Goal: Task Accomplishment & Management: Manage account settings

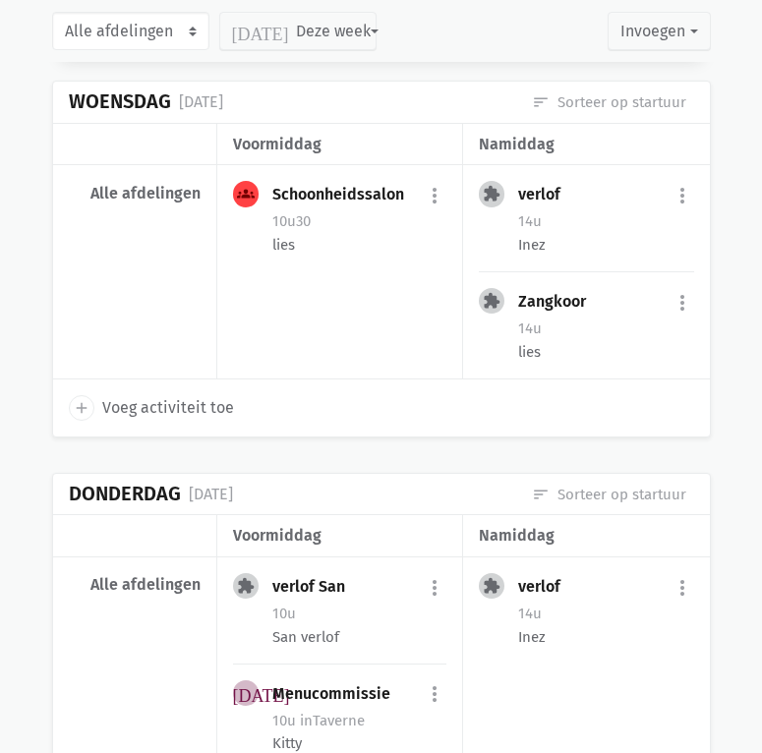
scroll to position [13994, 0]
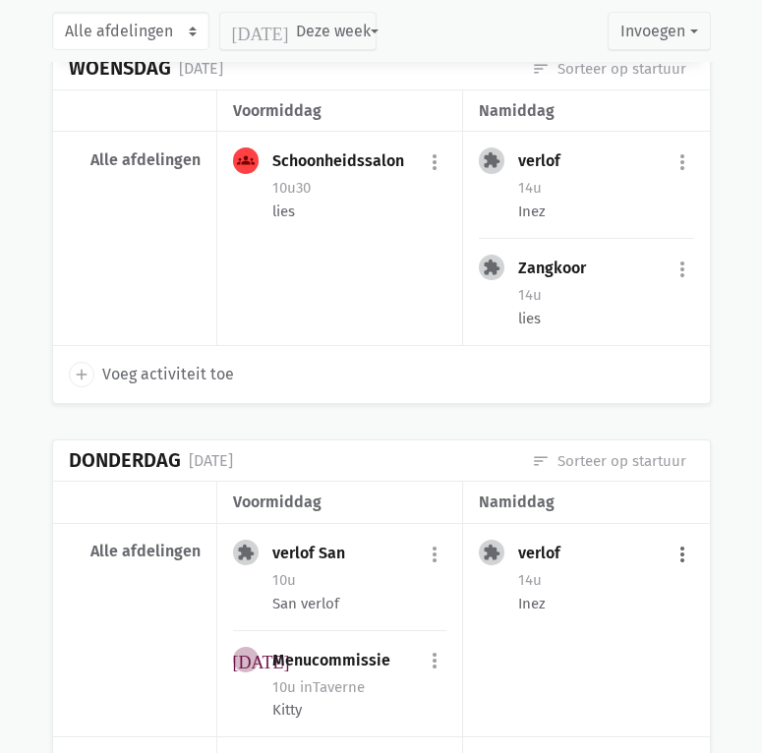
click at [681, 536] on button "more_vert" at bounding box center [683, 554] width 24 height 37
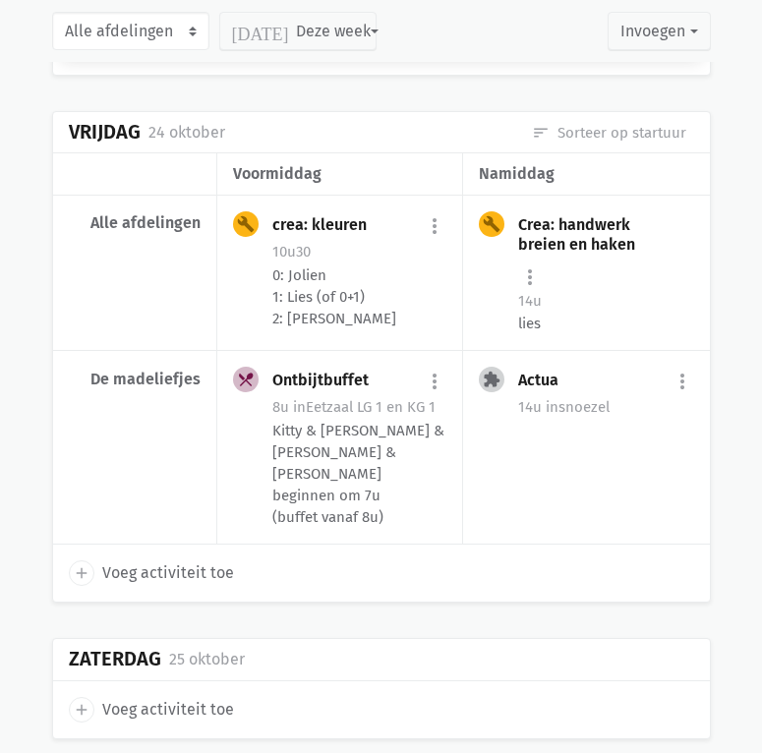
scroll to position [5147, 0]
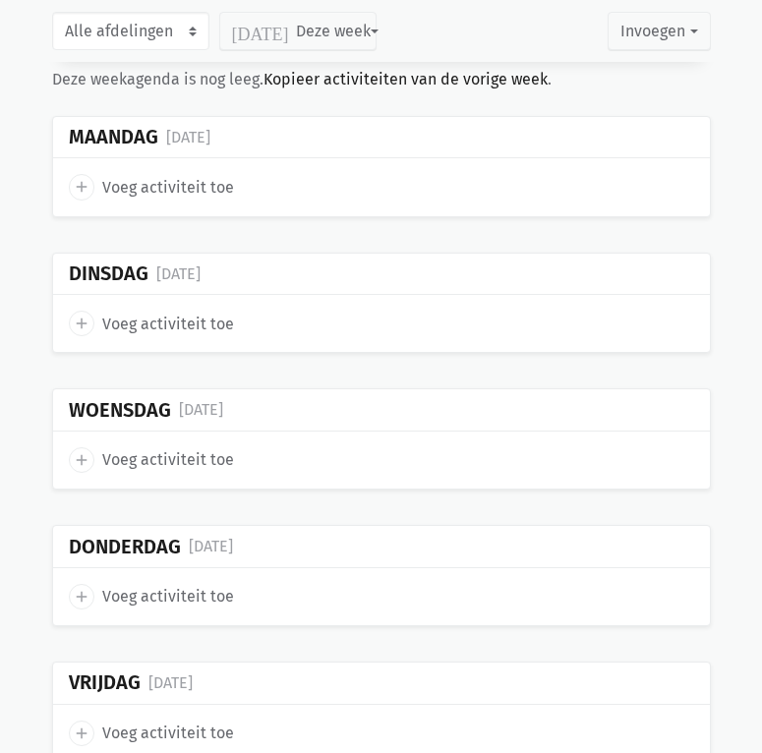
scroll to position [9722, 0]
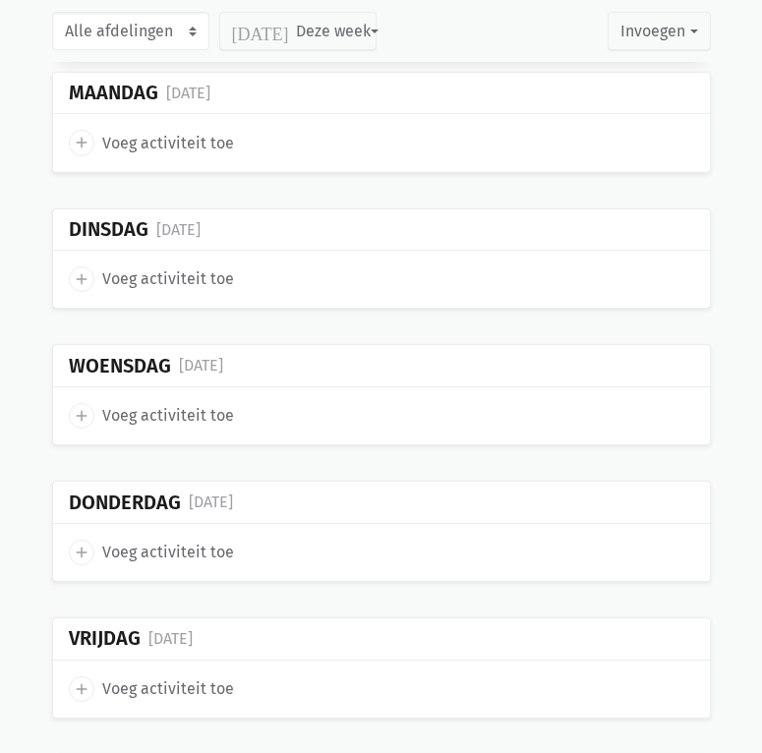
scroll to position [13156, 0]
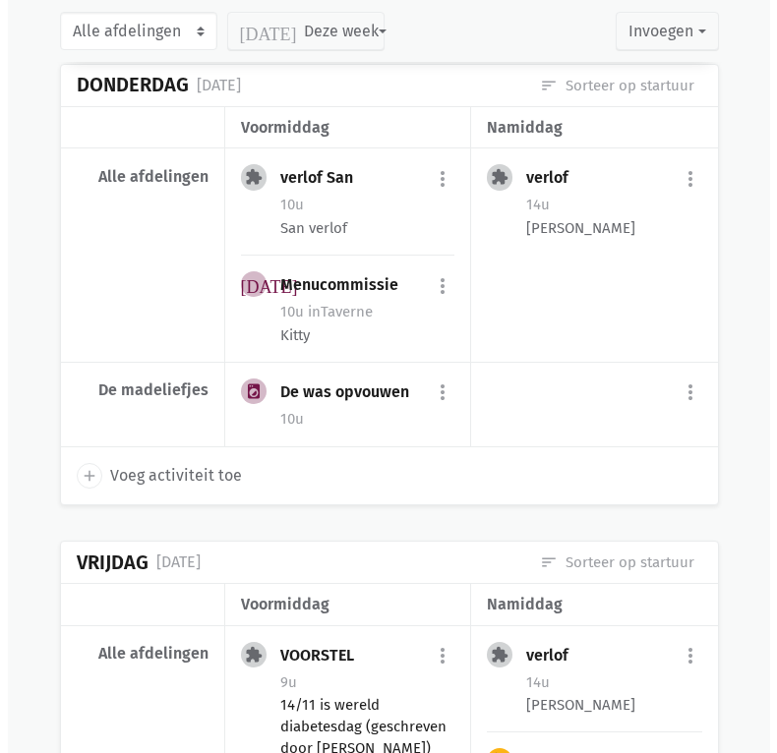
scroll to position [14596, 0]
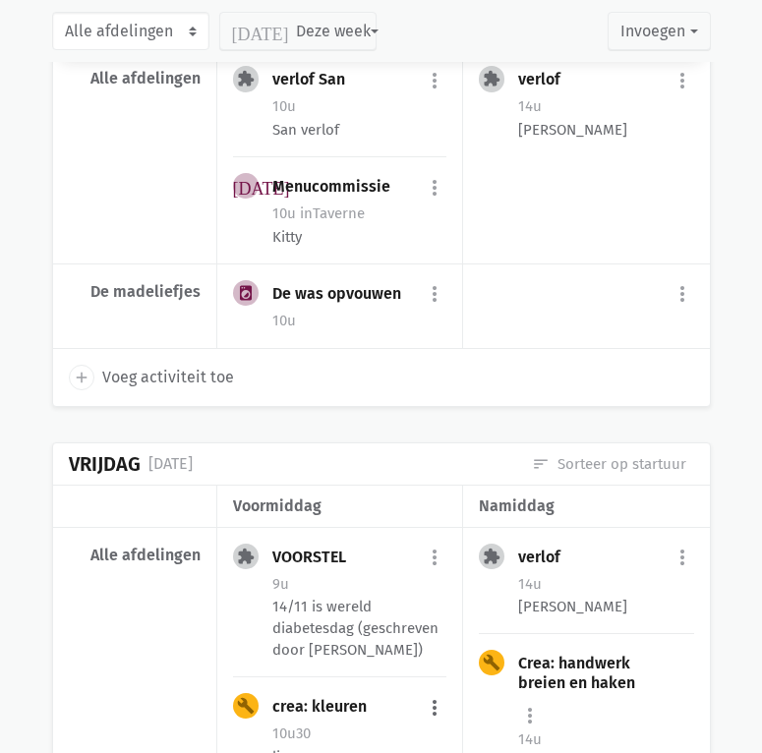
click at [437, 690] on button "more_vert" at bounding box center [435, 708] width 24 height 37
click at [407, 734] on link "edit Bewerk" at bounding box center [371, 750] width 202 height 33
select select "10:30"
select select "11:30"
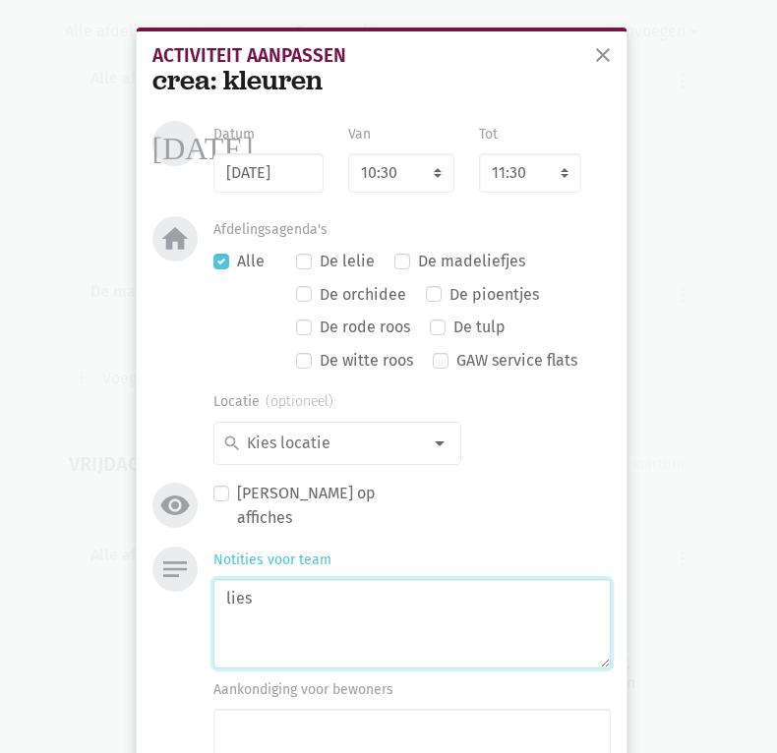
click at [324, 610] on textarea "lies" at bounding box center [411, 624] width 396 height 90
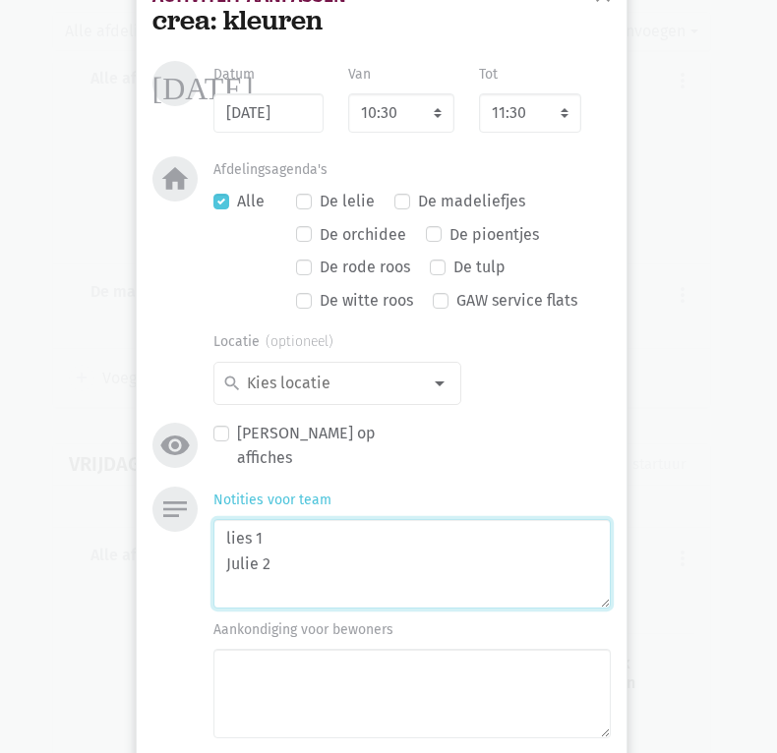
scroll to position [165, 0]
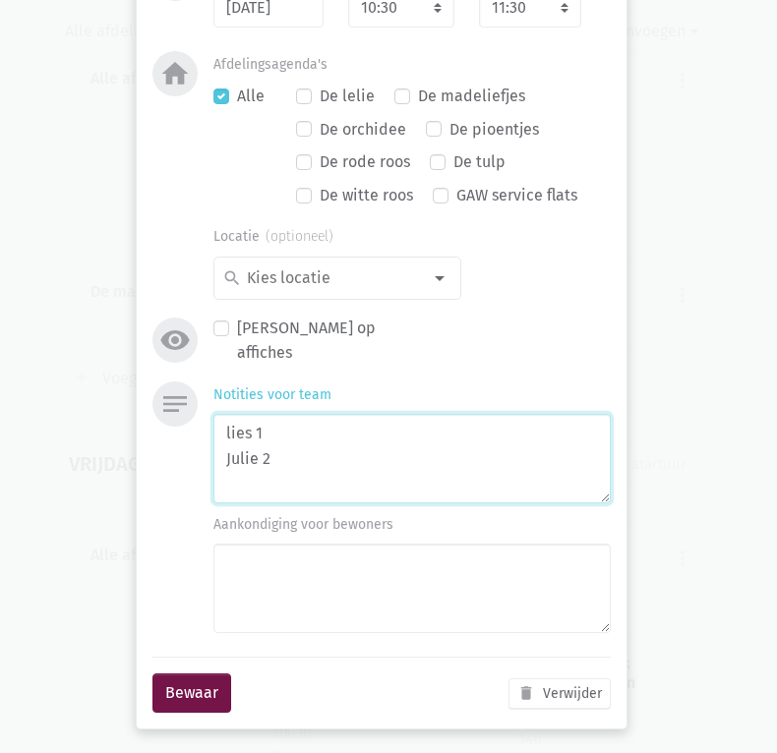
type textarea "lies 1 Julie 2"
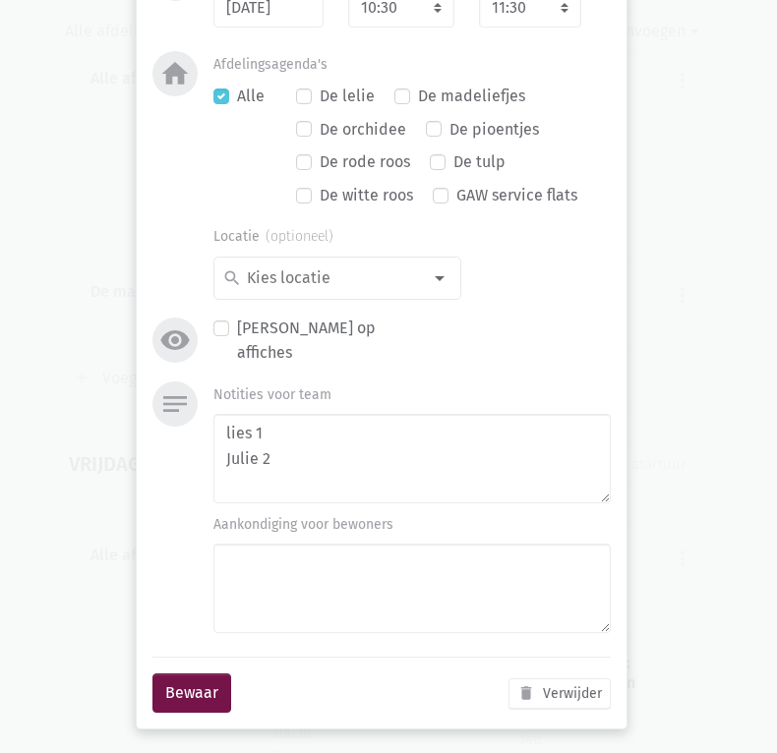
click at [110, 686] on div "close Activiteit aanpassen crea: kleuren today Datum 14/11/2025 Van 7:00 7:15 7…" at bounding box center [388, 376] width 777 height 753
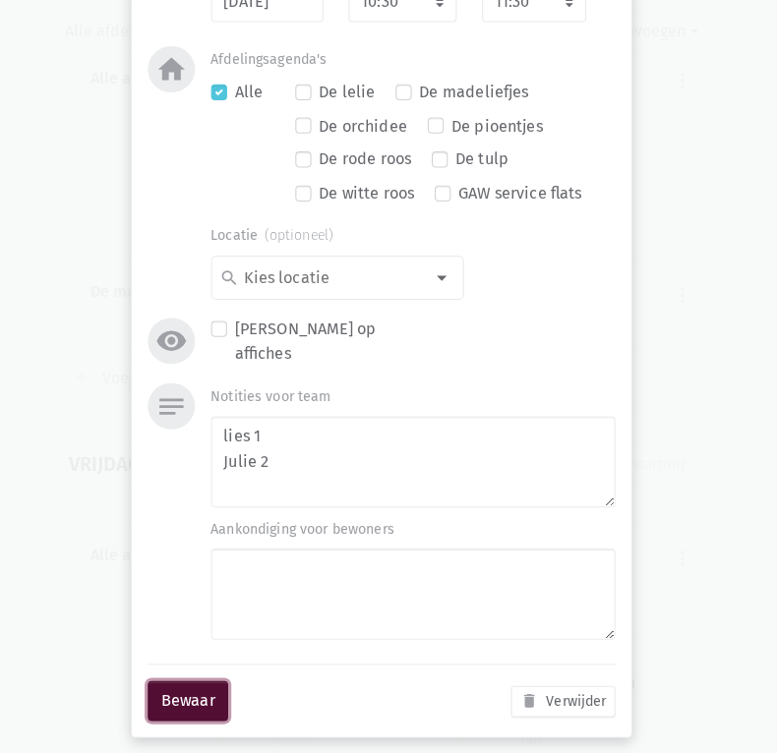
click at [188, 702] on button "Bewaar" at bounding box center [188, 701] width 81 height 39
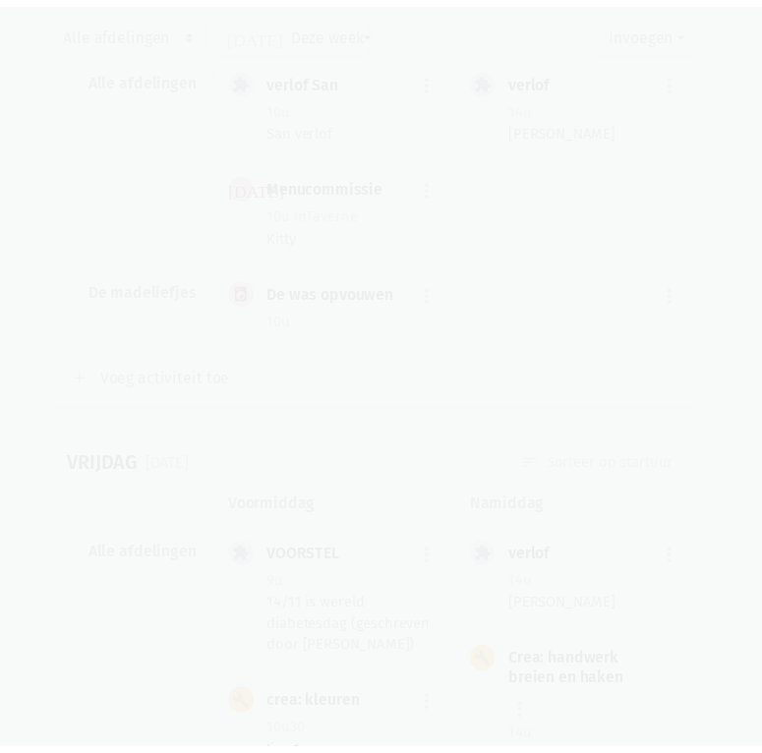
scroll to position [0, 0]
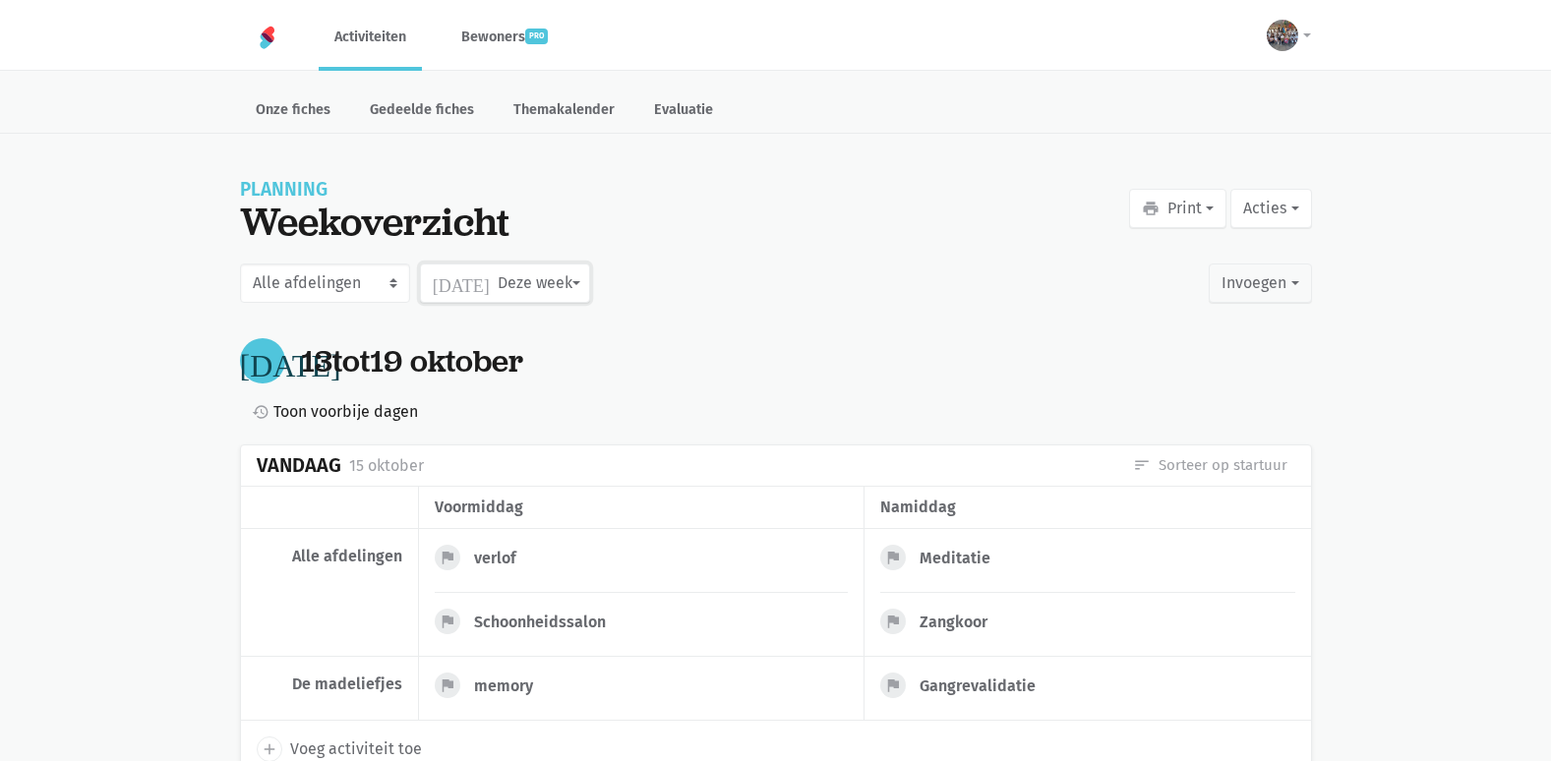
click at [536, 289] on button "[DATE] Deze week" at bounding box center [505, 283] width 170 height 39
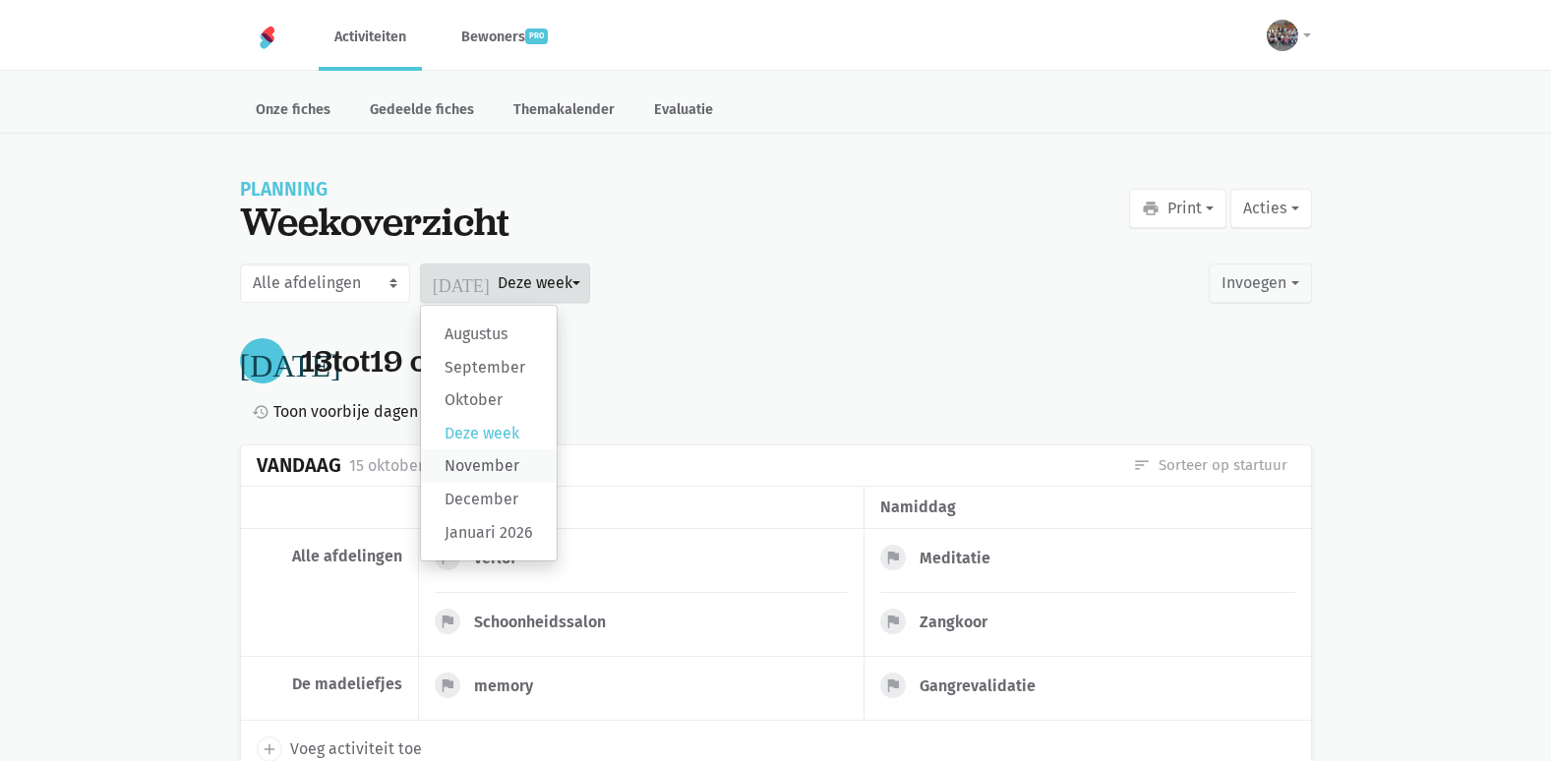
click at [509, 465] on label "November" at bounding box center [489, 466] width 136 height 33
click at [0, 0] on input "November" at bounding box center [0, 0] width 0 height 0
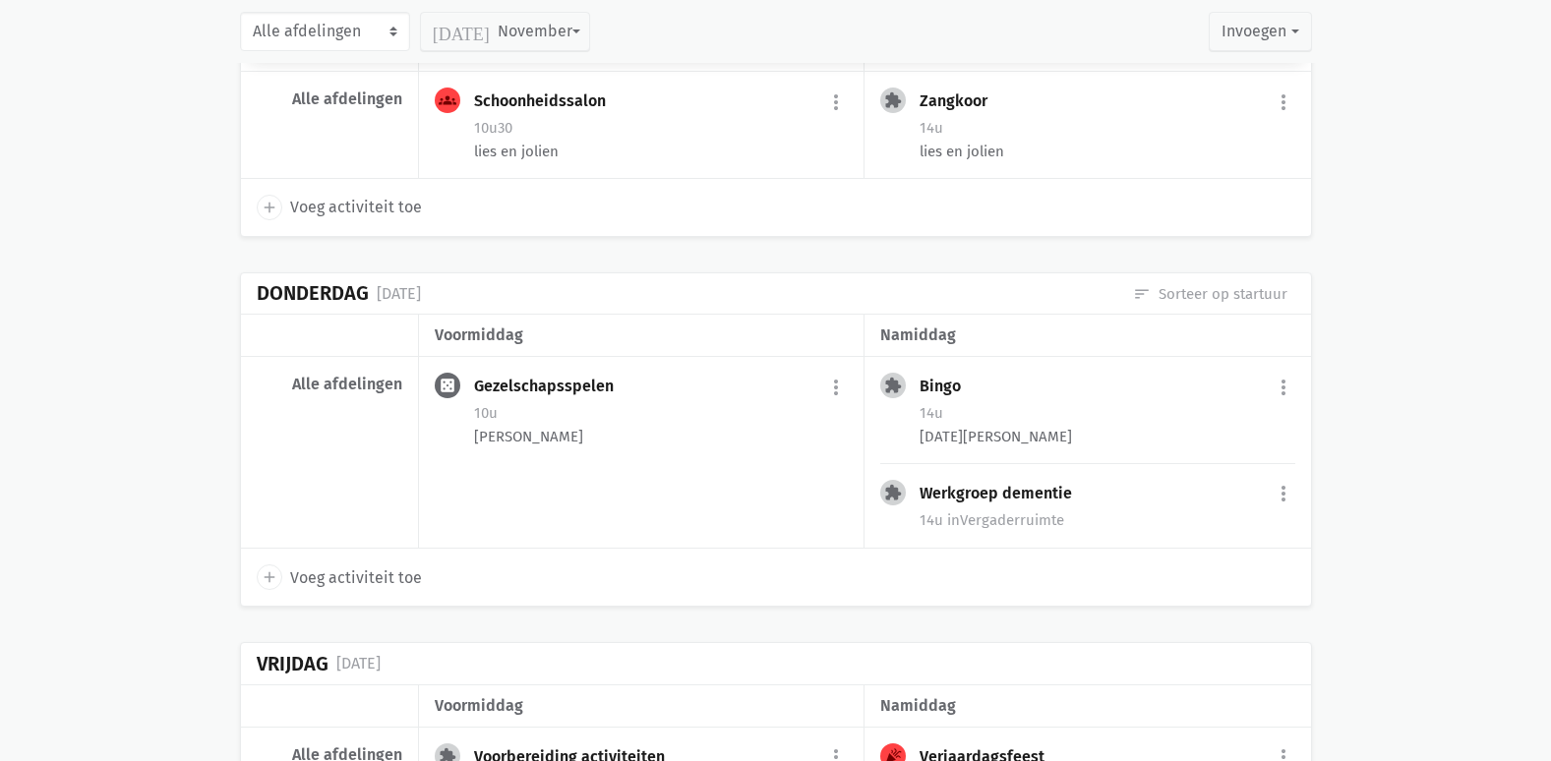
scroll to position [13574, 0]
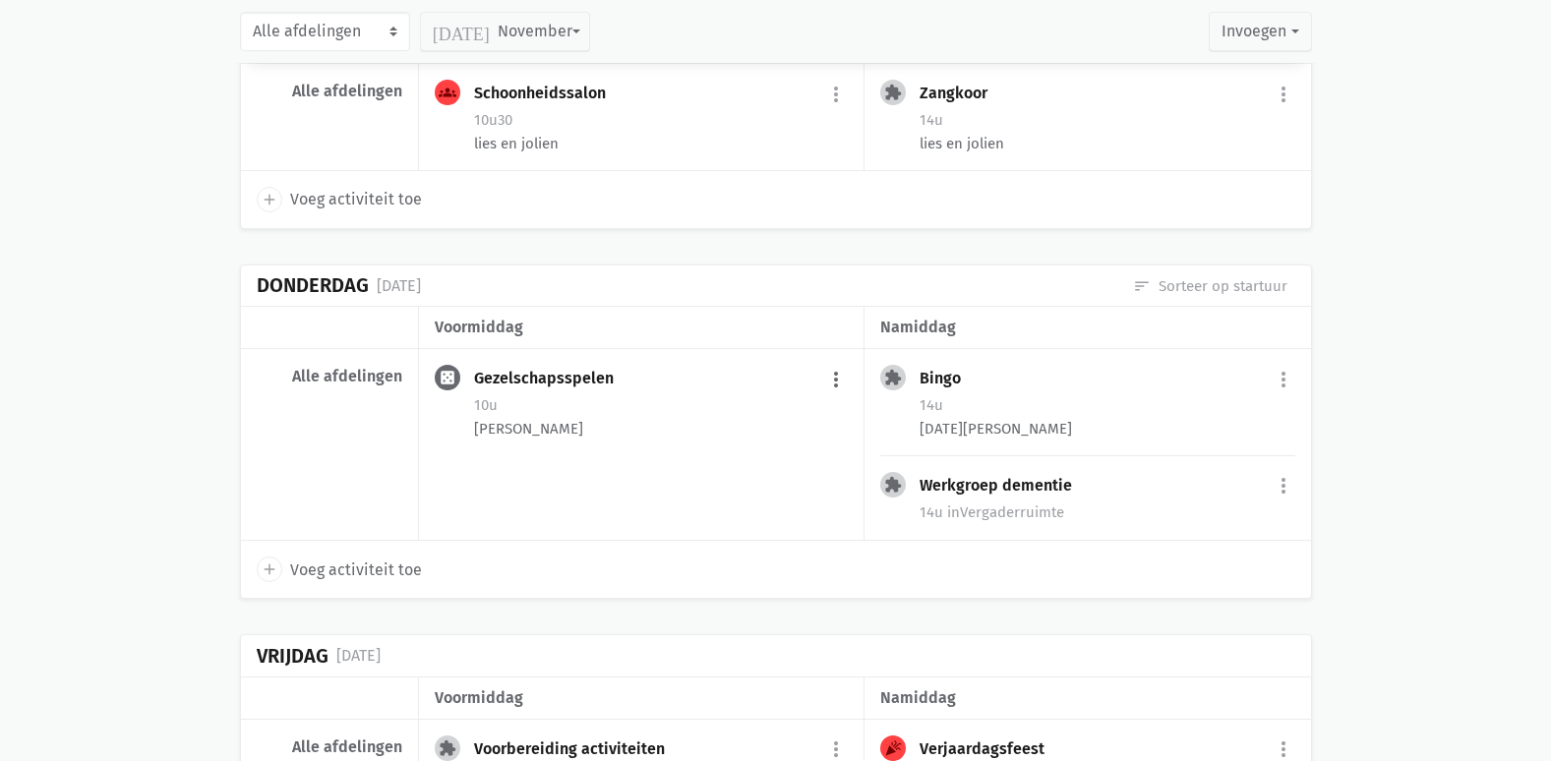
click at [837, 398] on button "more_vert" at bounding box center [836, 379] width 24 height 37
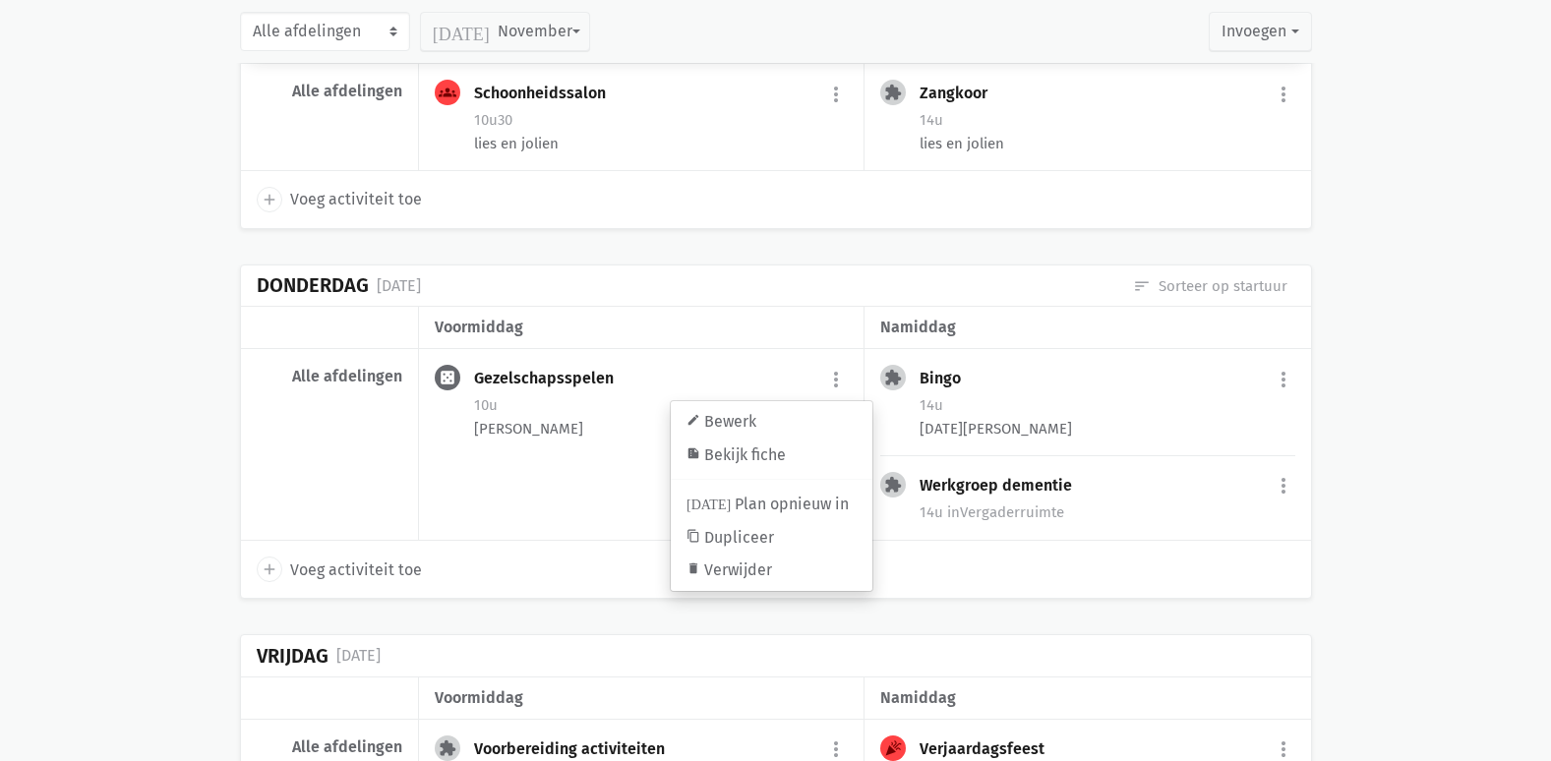
click at [538, 475] on div "casino Gezelschapsspelen more_vert edit Bewerk [PERSON_NAME] fiche [DATE] Plan …" at bounding box center [642, 445] width 446 height 192
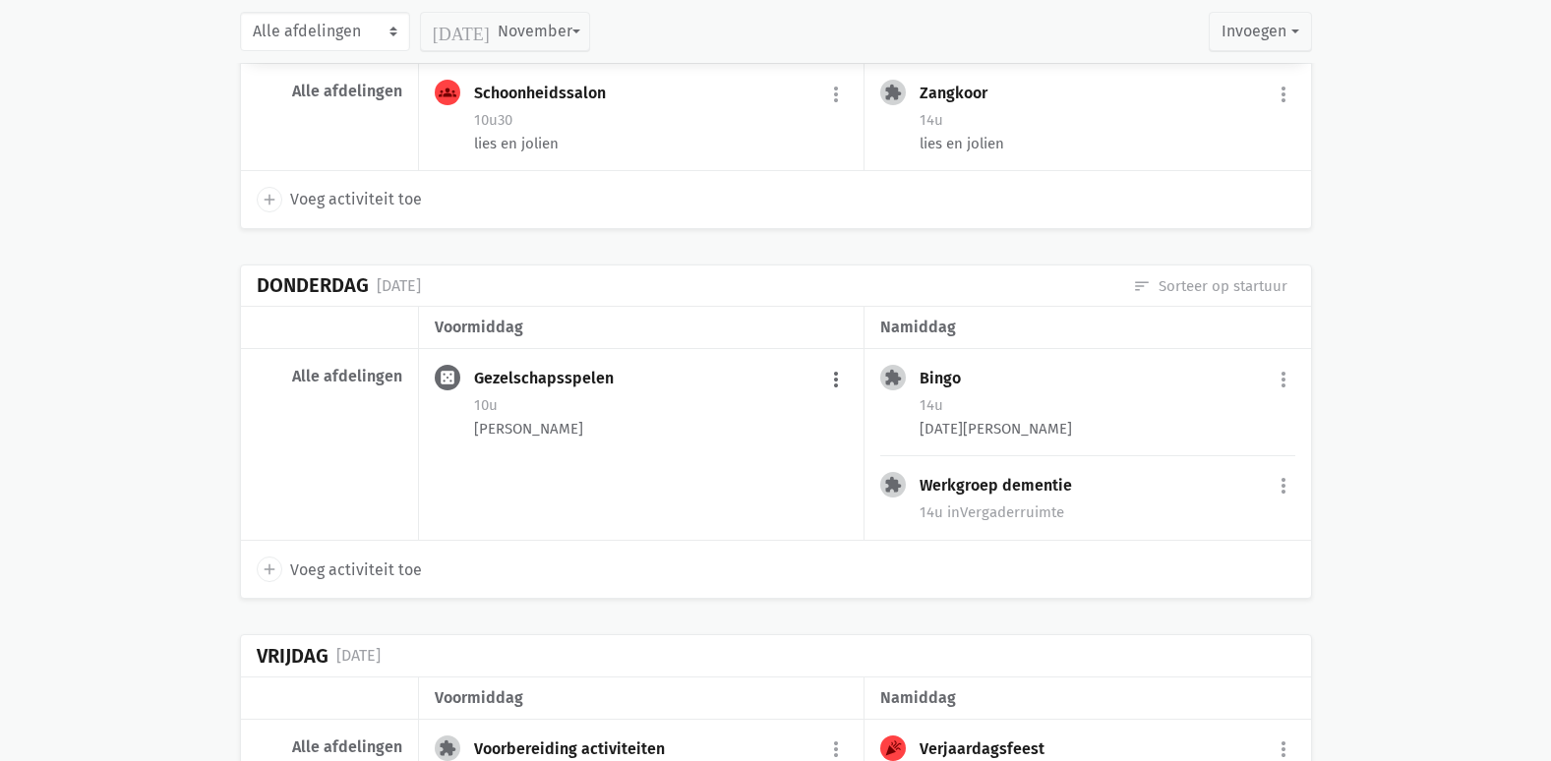
click at [843, 394] on button "more_vert" at bounding box center [836, 379] width 24 height 37
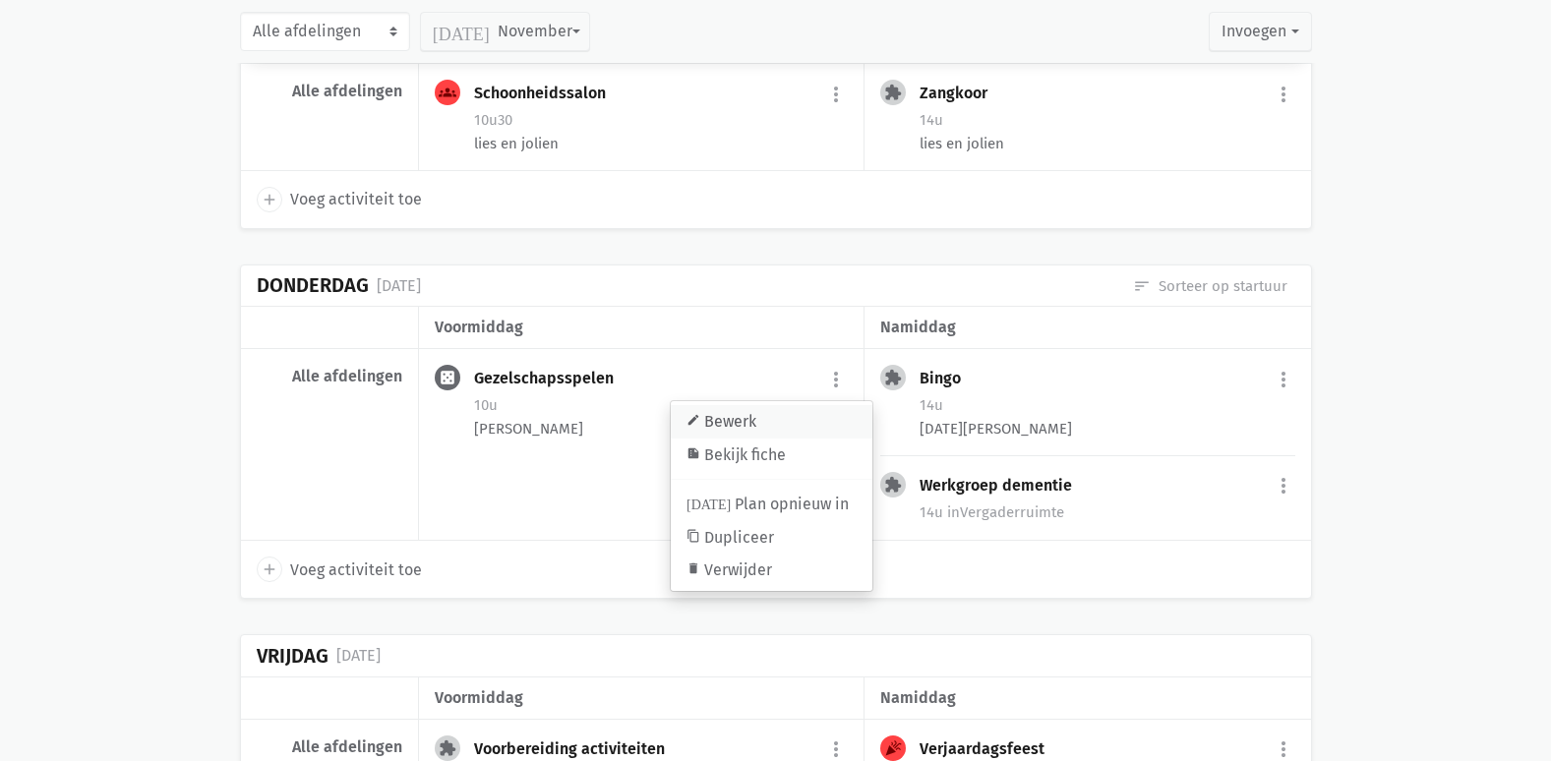
click at [782, 434] on link "edit Bewerk" at bounding box center [772, 421] width 202 height 33
select select "10:00"
select select "11:00"
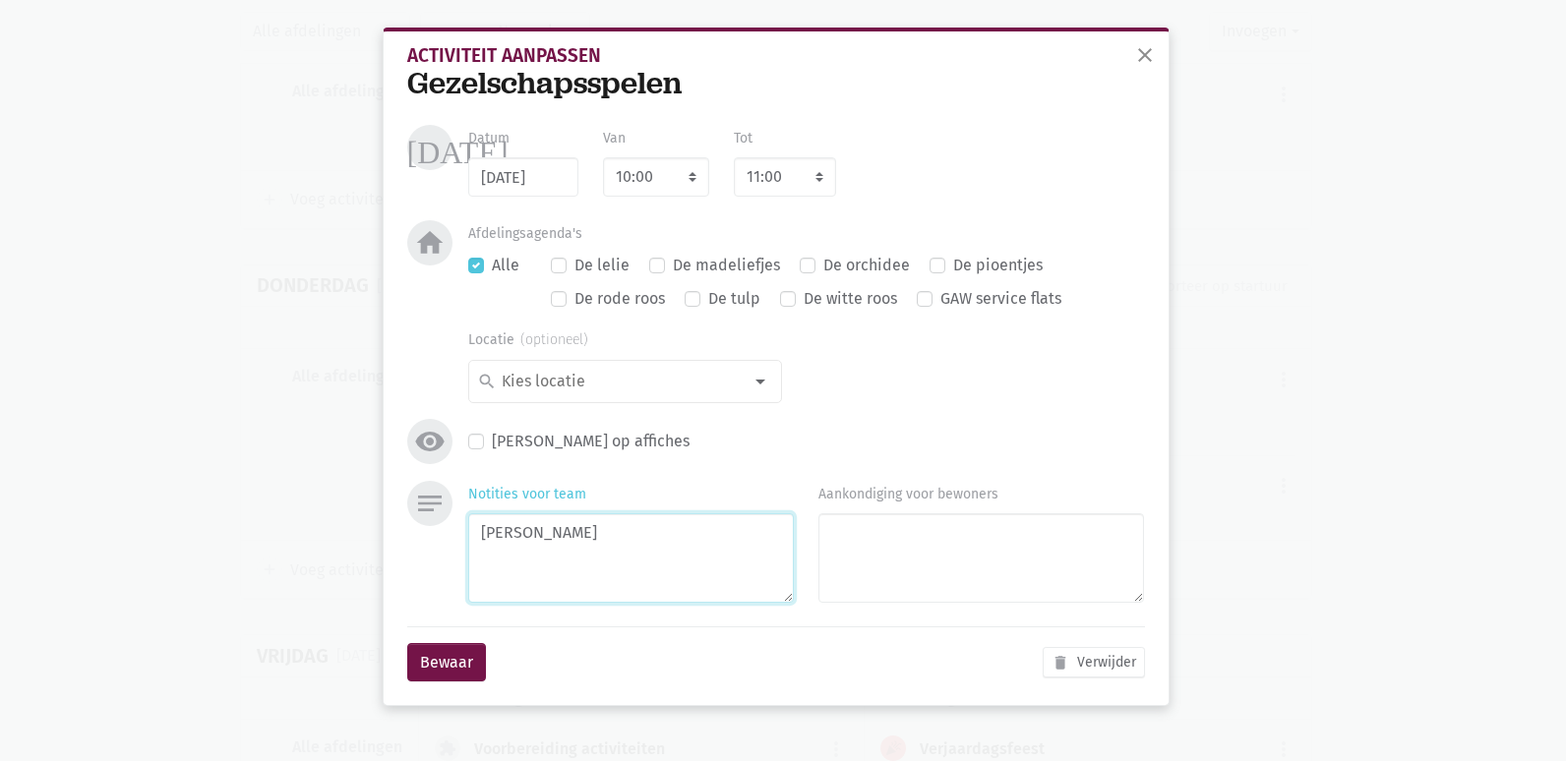
click at [630, 536] on textarea "[PERSON_NAME]" at bounding box center [631, 558] width 326 height 90
type textarea "[PERSON_NAME] Geen bewegingsspel?"
click at [451, 666] on button "Bewaar" at bounding box center [446, 662] width 79 height 39
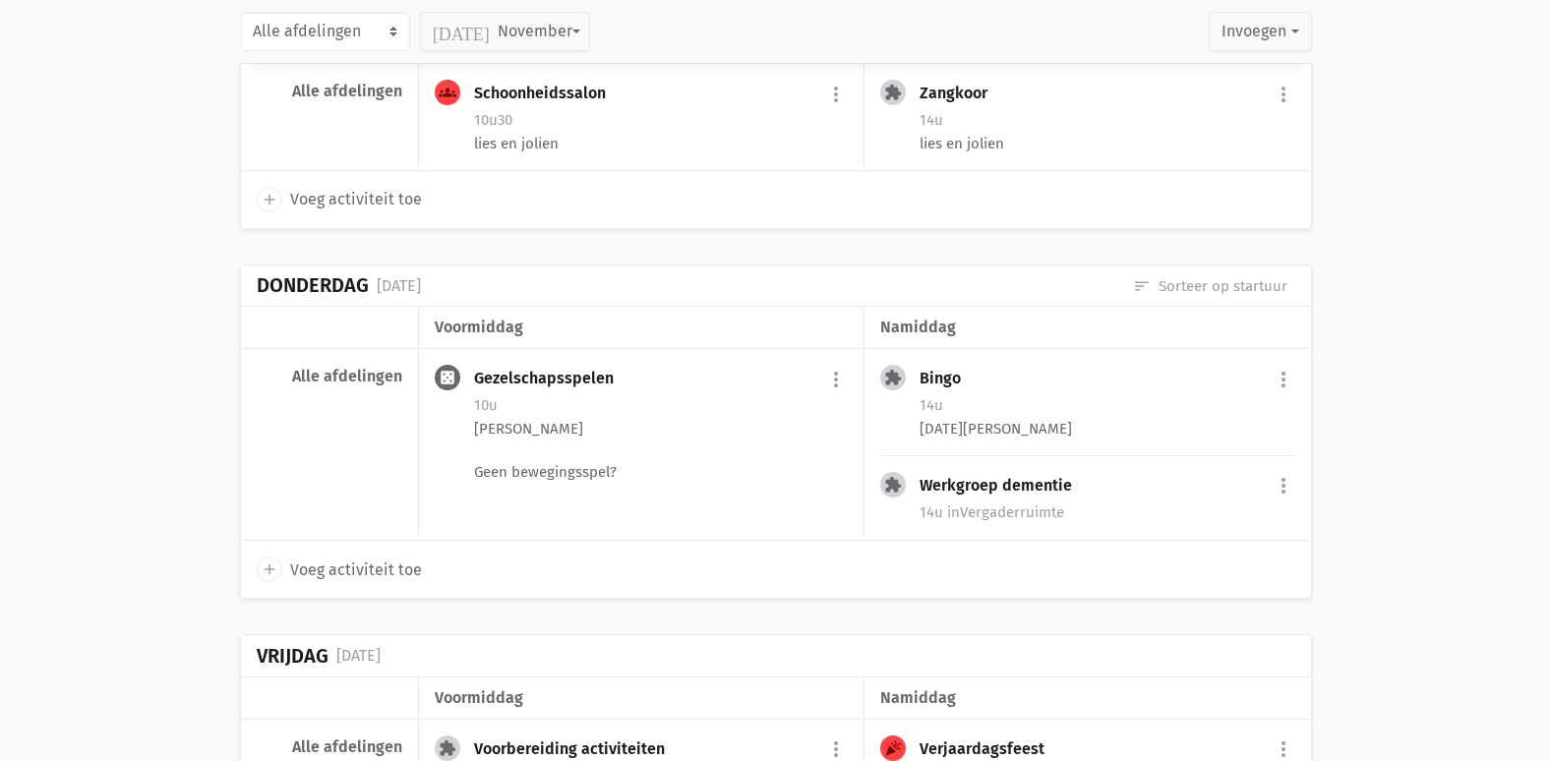
scroll to position [0, 0]
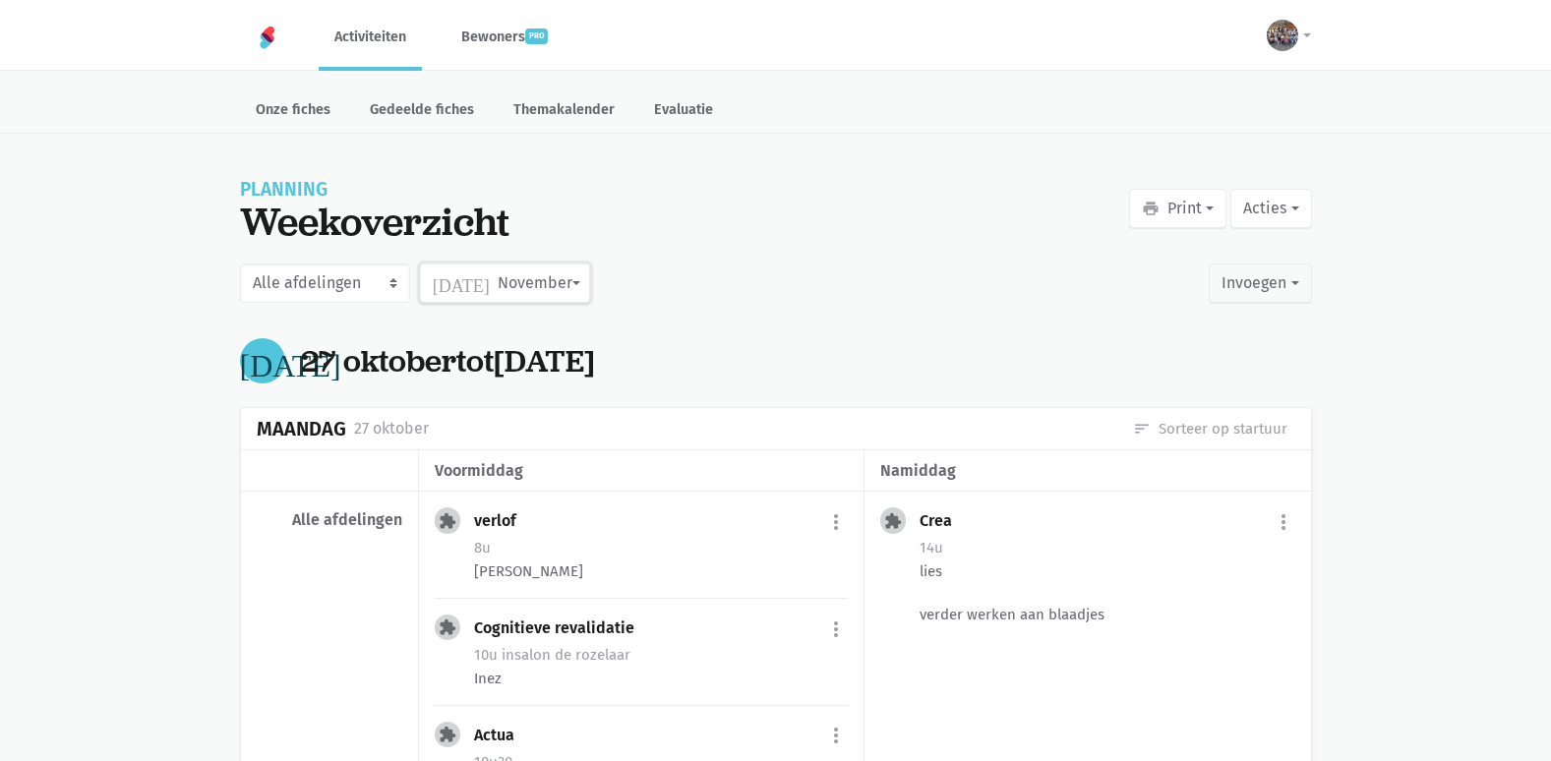
click at [472, 278] on button "[DATE] November" at bounding box center [505, 283] width 170 height 39
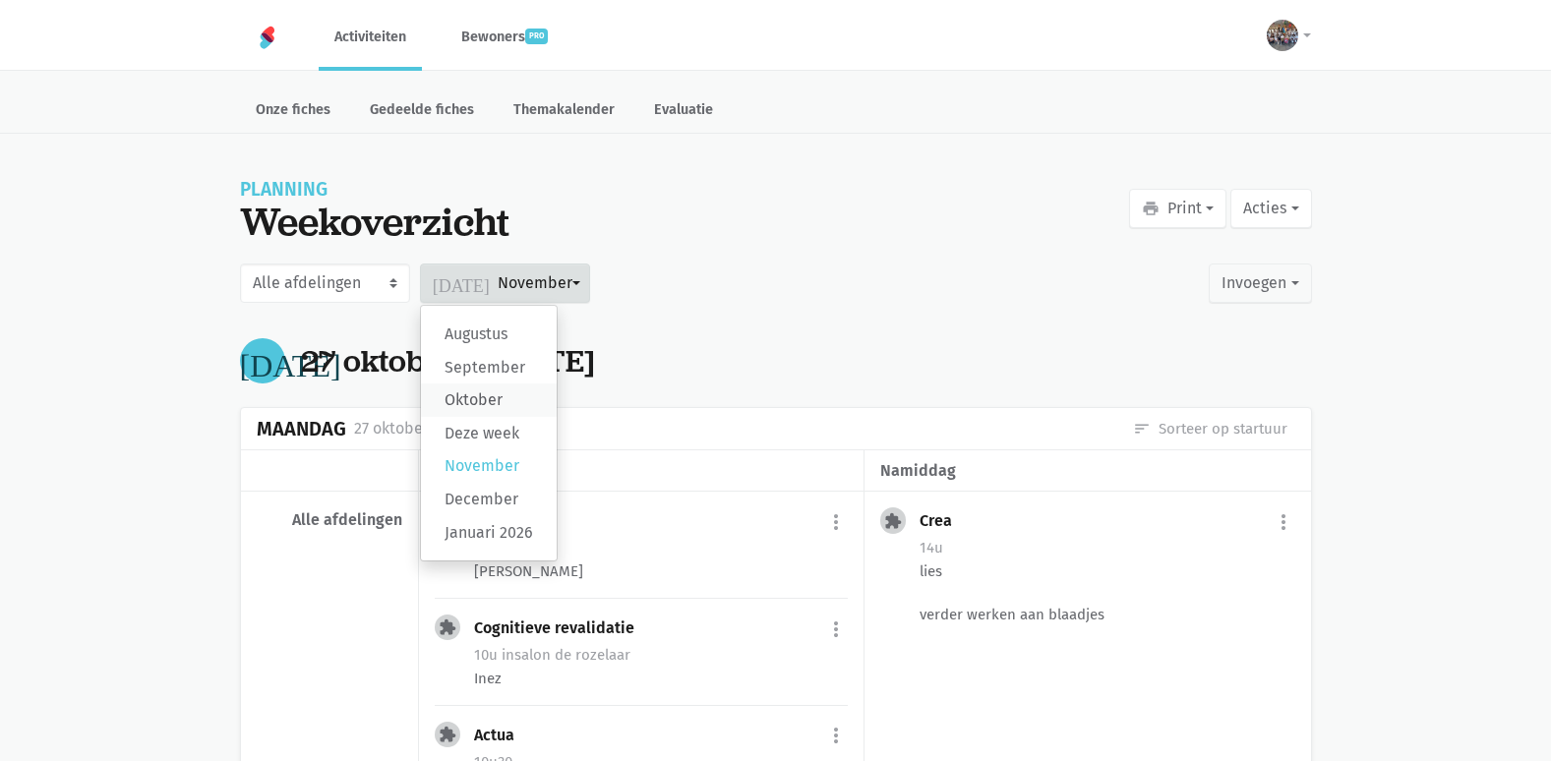
click at [490, 399] on label "Oktober" at bounding box center [489, 400] width 136 height 33
click at [0, 0] on input "Oktober" at bounding box center [0, 0] width 0 height 0
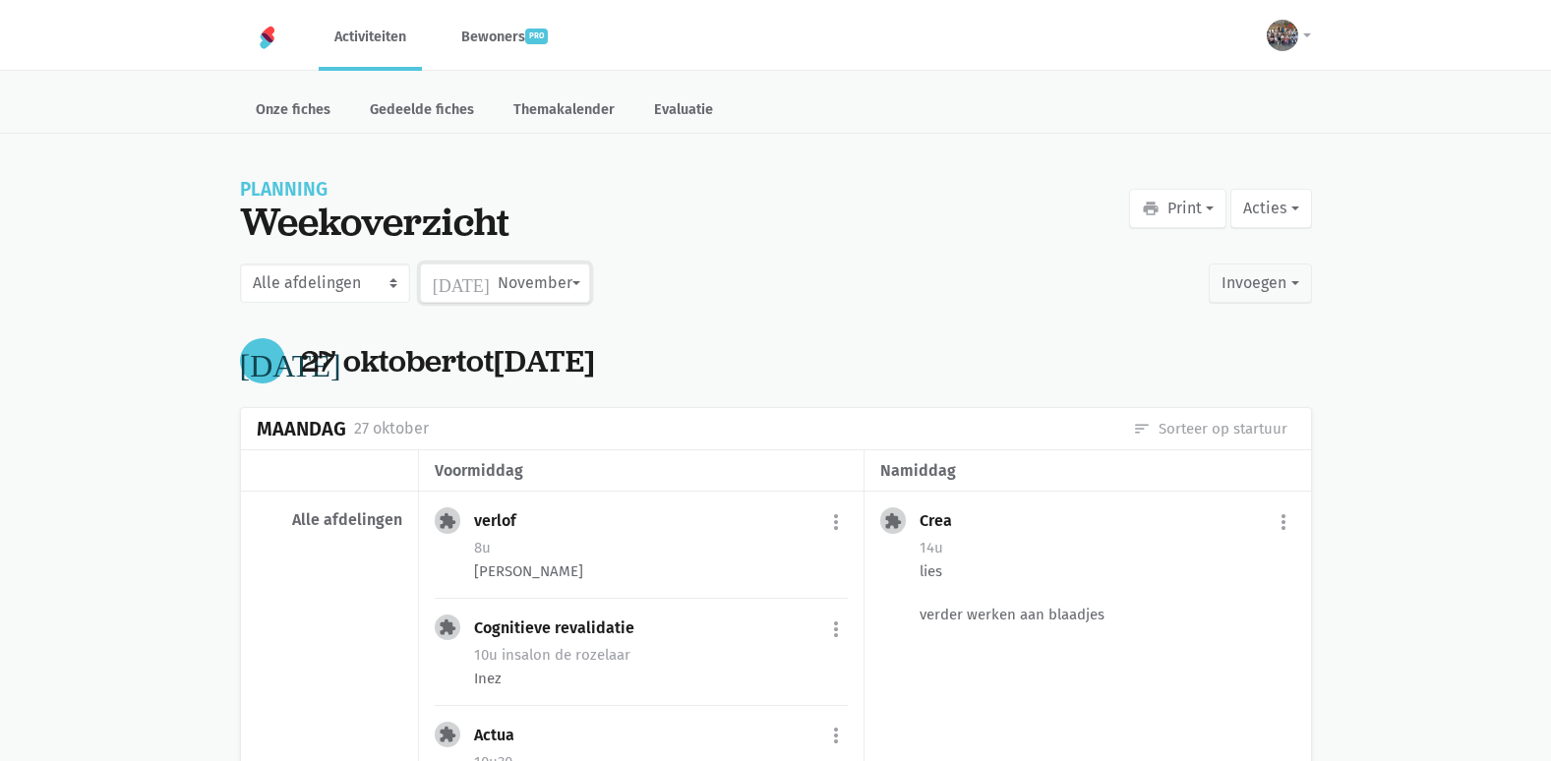
click at [531, 266] on button "[DATE] November" at bounding box center [505, 283] width 170 height 39
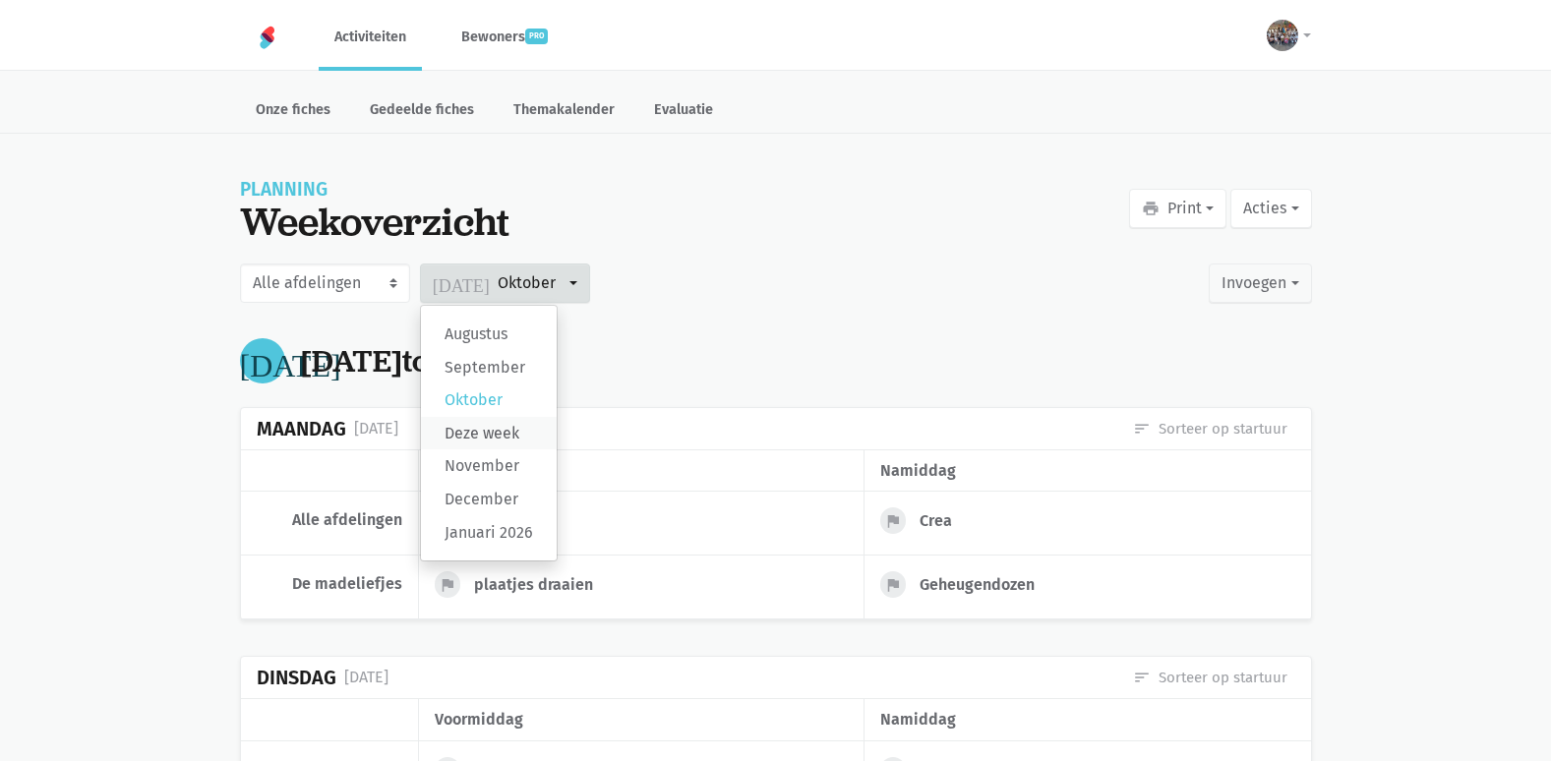
click at [491, 432] on label "Deze week" at bounding box center [489, 433] width 136 height 33
click at [0, 0] on input "Deze week" at bounding box center [0, 0] width 0 height 0
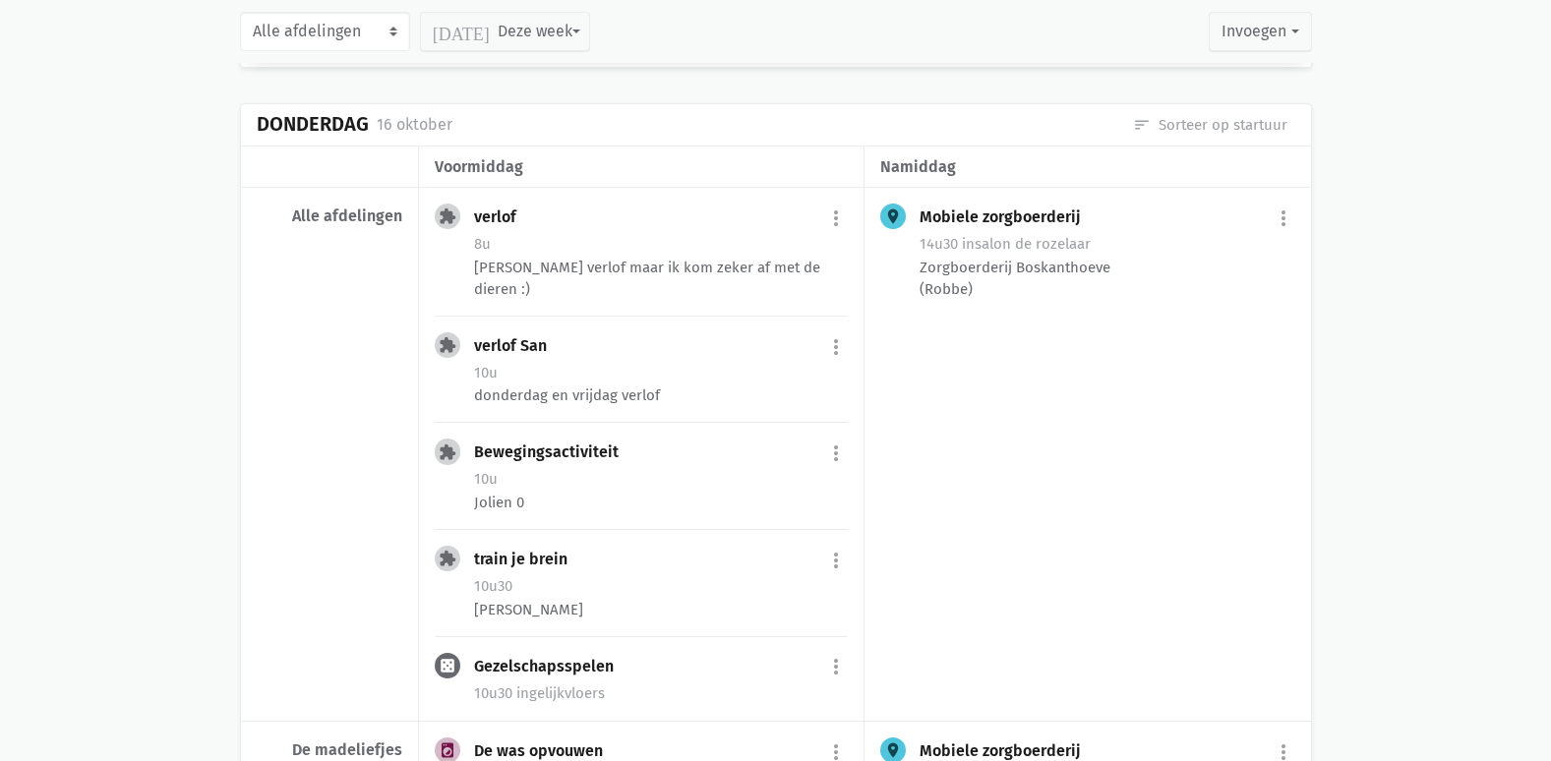
scroll to position [689, 0]
